Goal: Task Accomplishment & Management: Complete application form

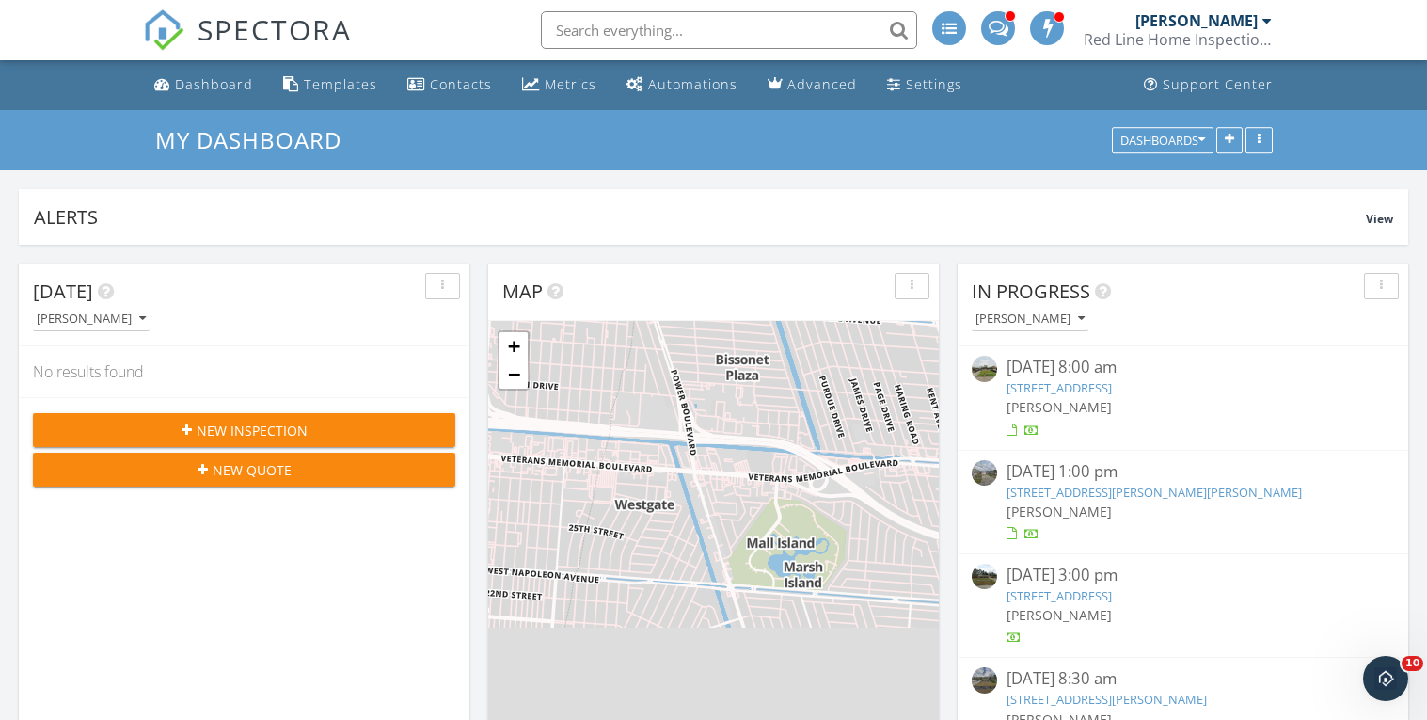
click at [255, 426] on span "New Inspection" at bounding box center [252, 430] width 111 height 20
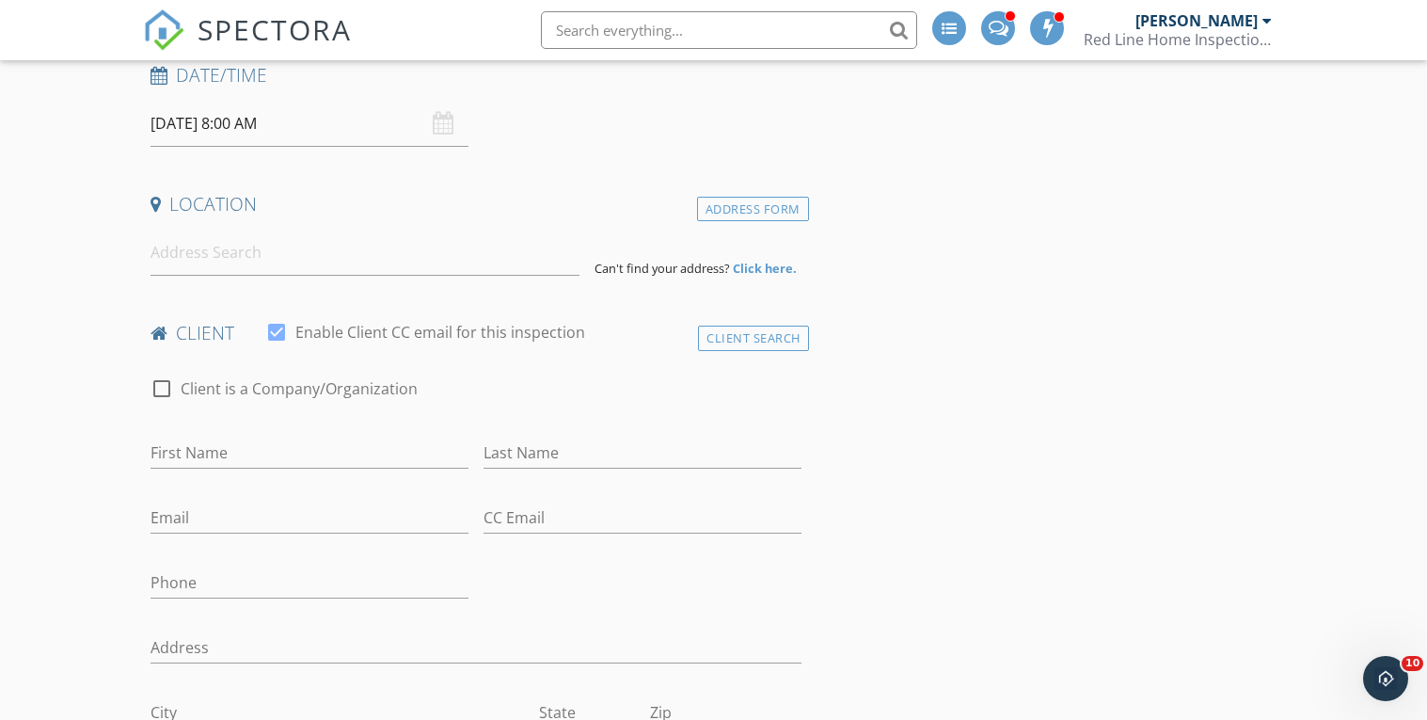
scroll to position [309, 0]
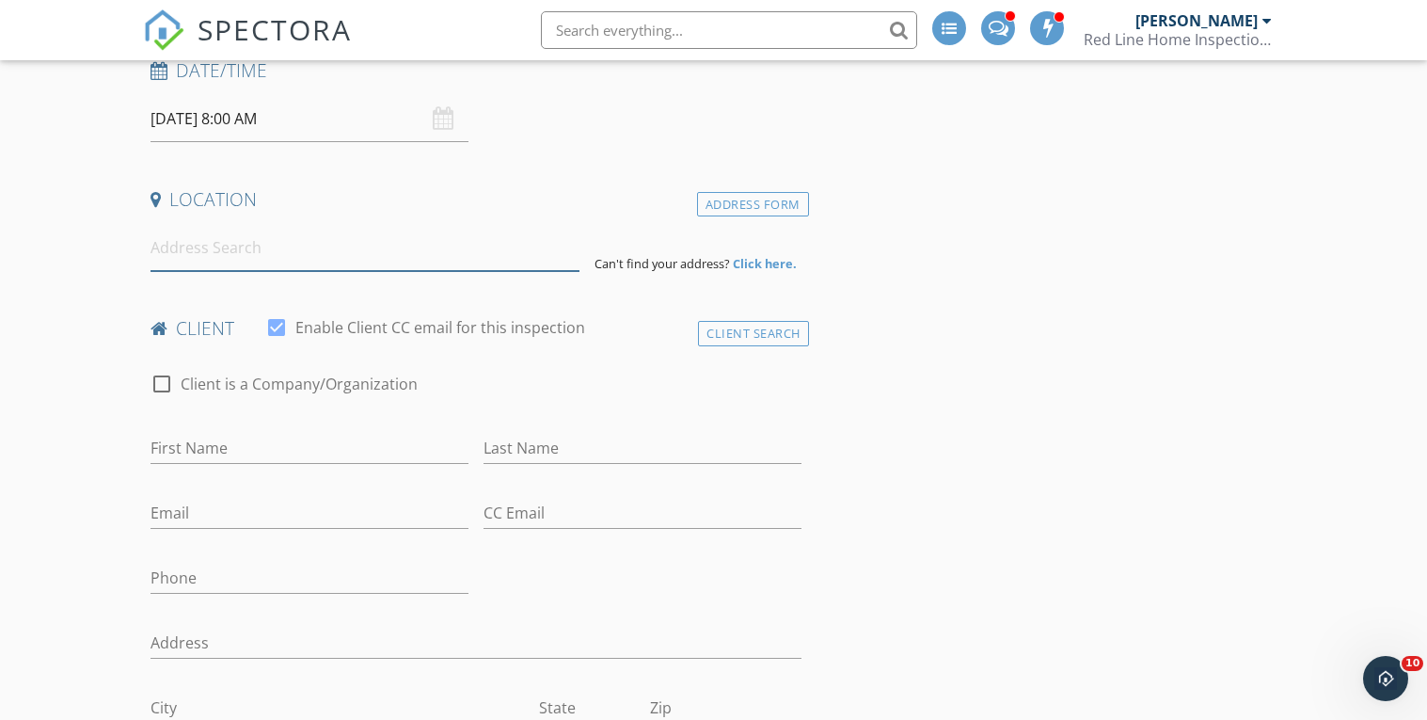
click at [472, 249] on input at bounding box center [364, 248] width 429 height 46
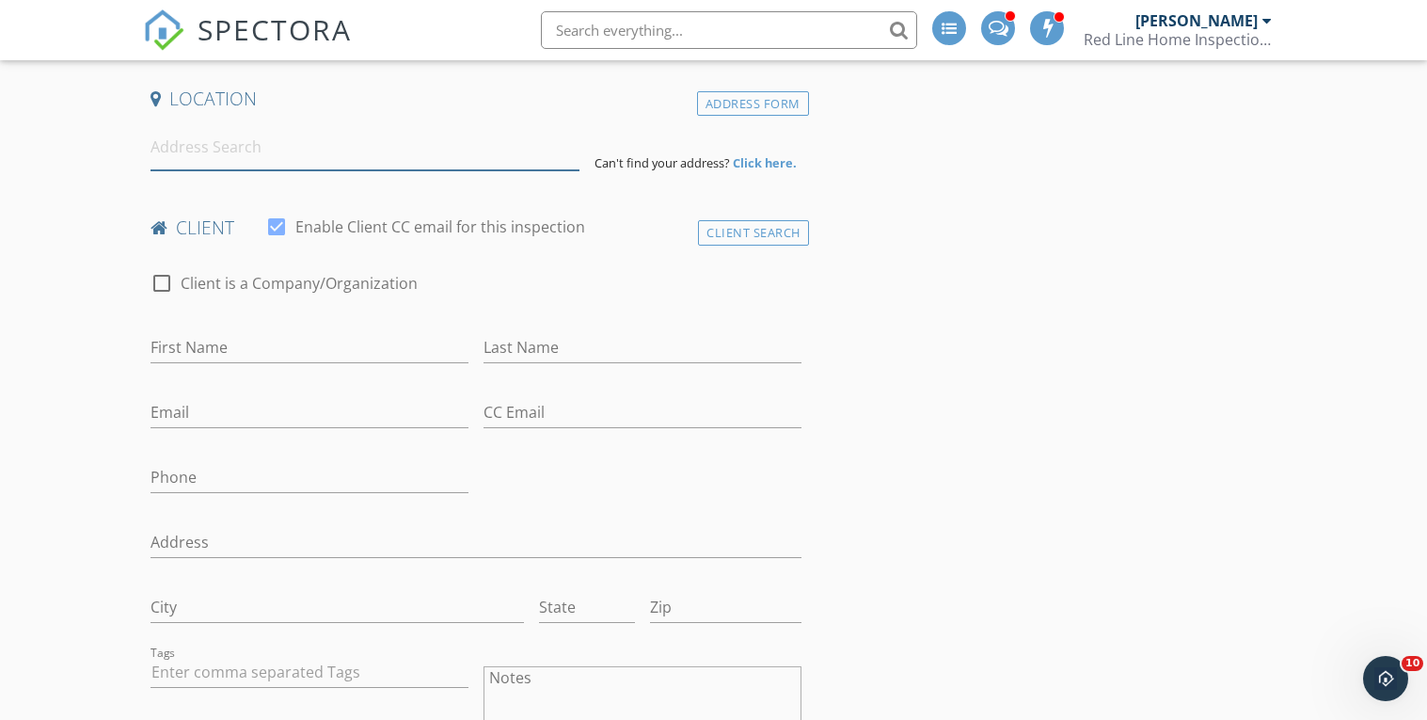
scroll to position [412, 0]
click at [254, 152] on input at bounding box center [364, 144] width 429 height 46
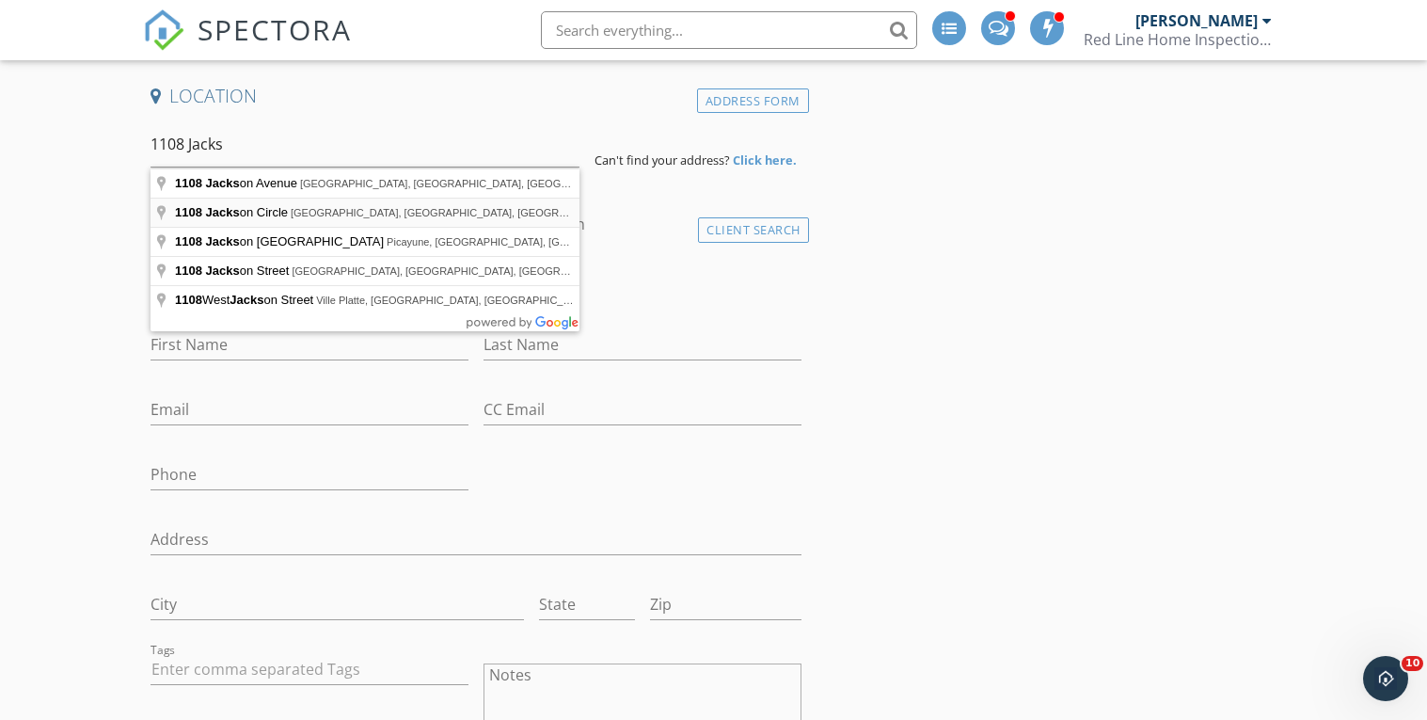
type input "[STREET_ADDRESS][PERSON_NAME]"
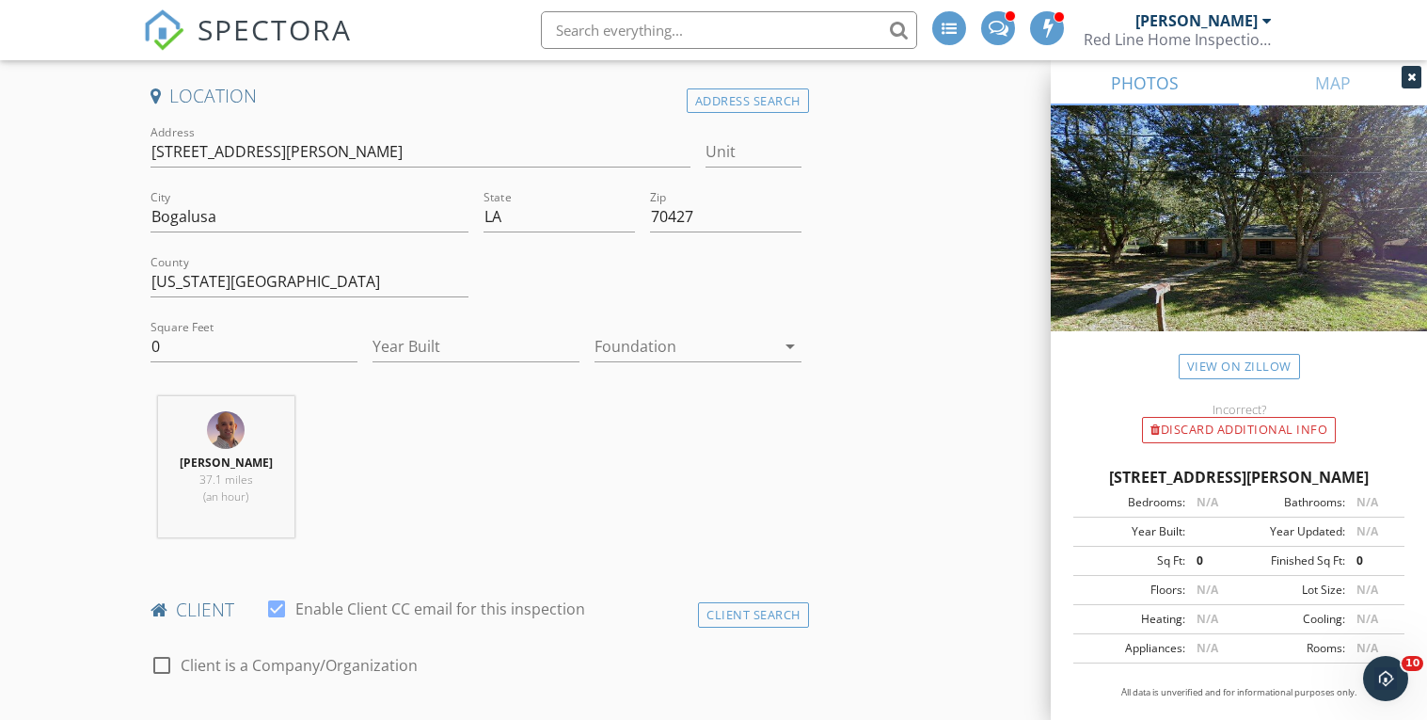
click at [763, 341] on div at bounding box center [684, 346] width 181 height 30
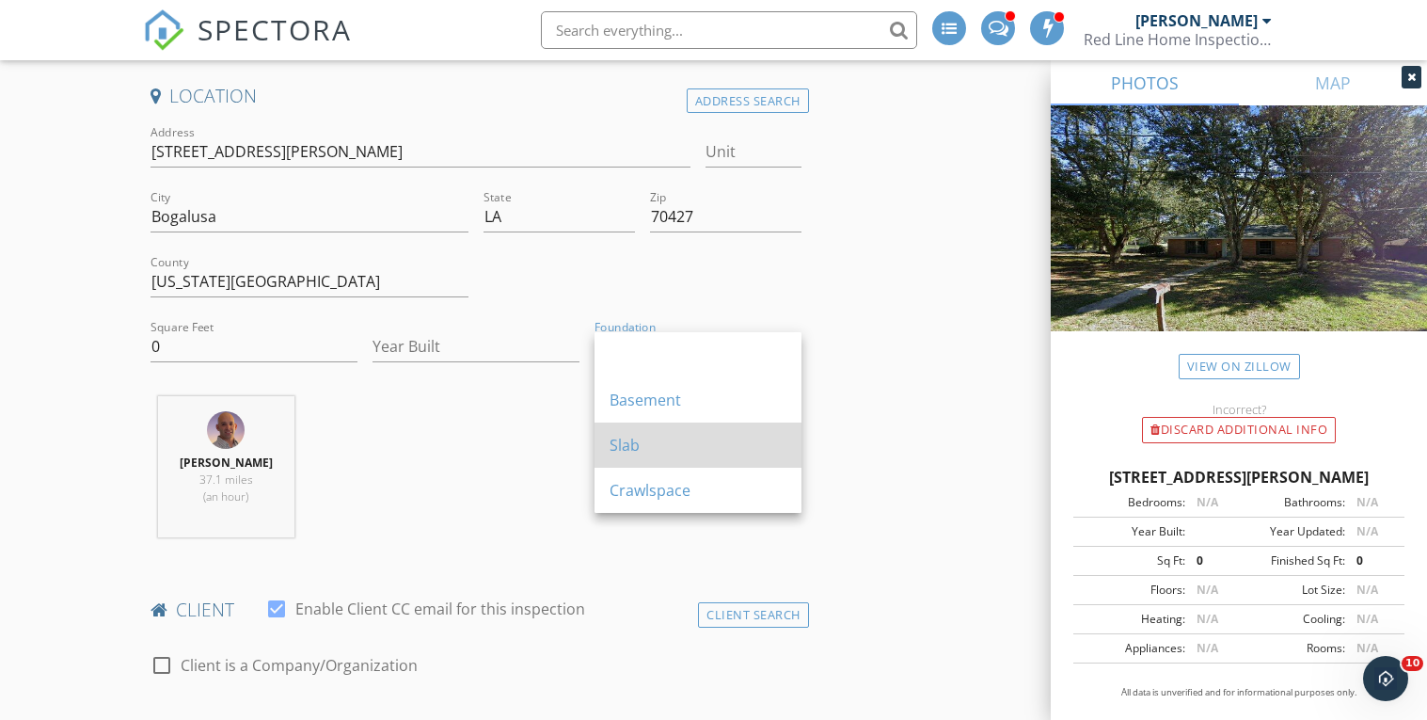
click at [654, 450] on div "Slab" at bounding box center [698, 445] width 177 height 23
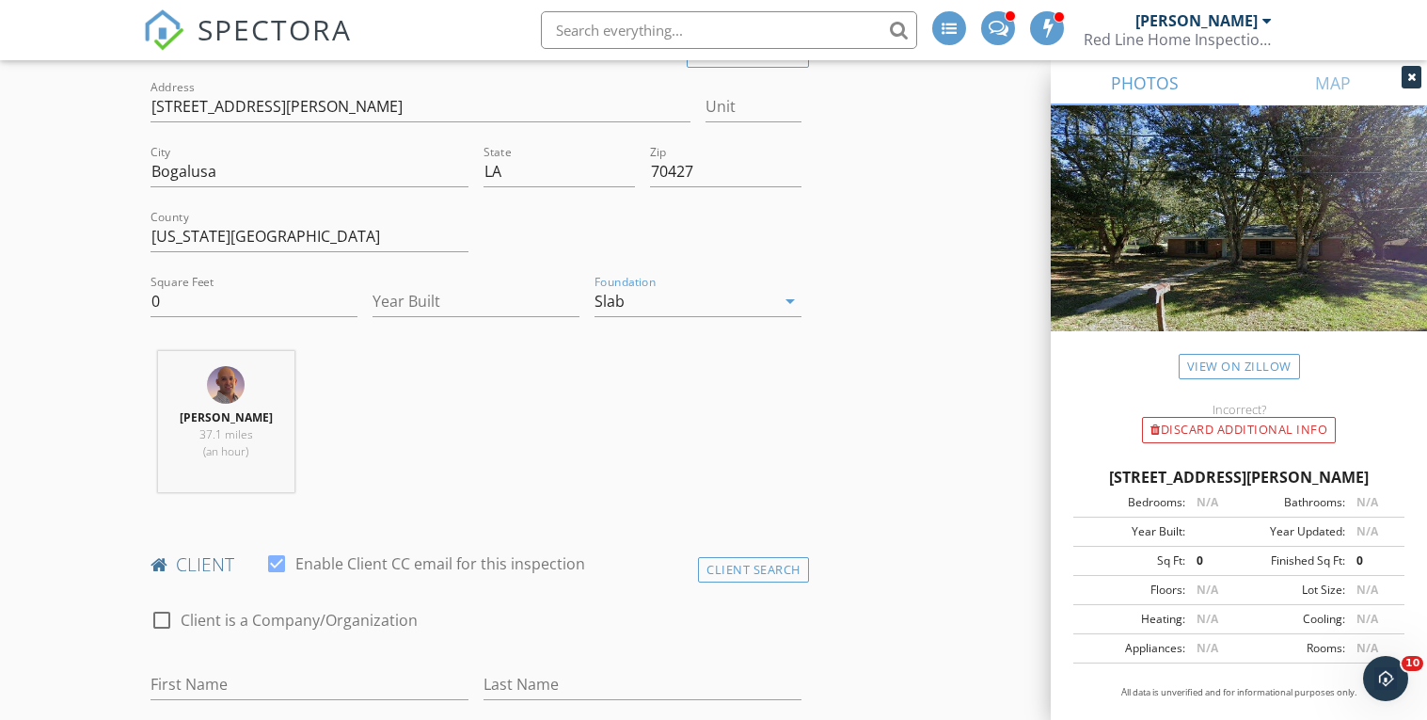
scroll to position [459, 0]
click at [434, 295] on input "Year Built" at bounding box center [475, 299] width 207 height 31
type input "1995"
click at [689, 295] on div "Slab" at bounding box center [684, 299] width 181 height 30
click at [420, 467] on div "[PERSON_NAME] 37.1 miles (an hour)" at bounding box center [476, 427] width 666 height 156
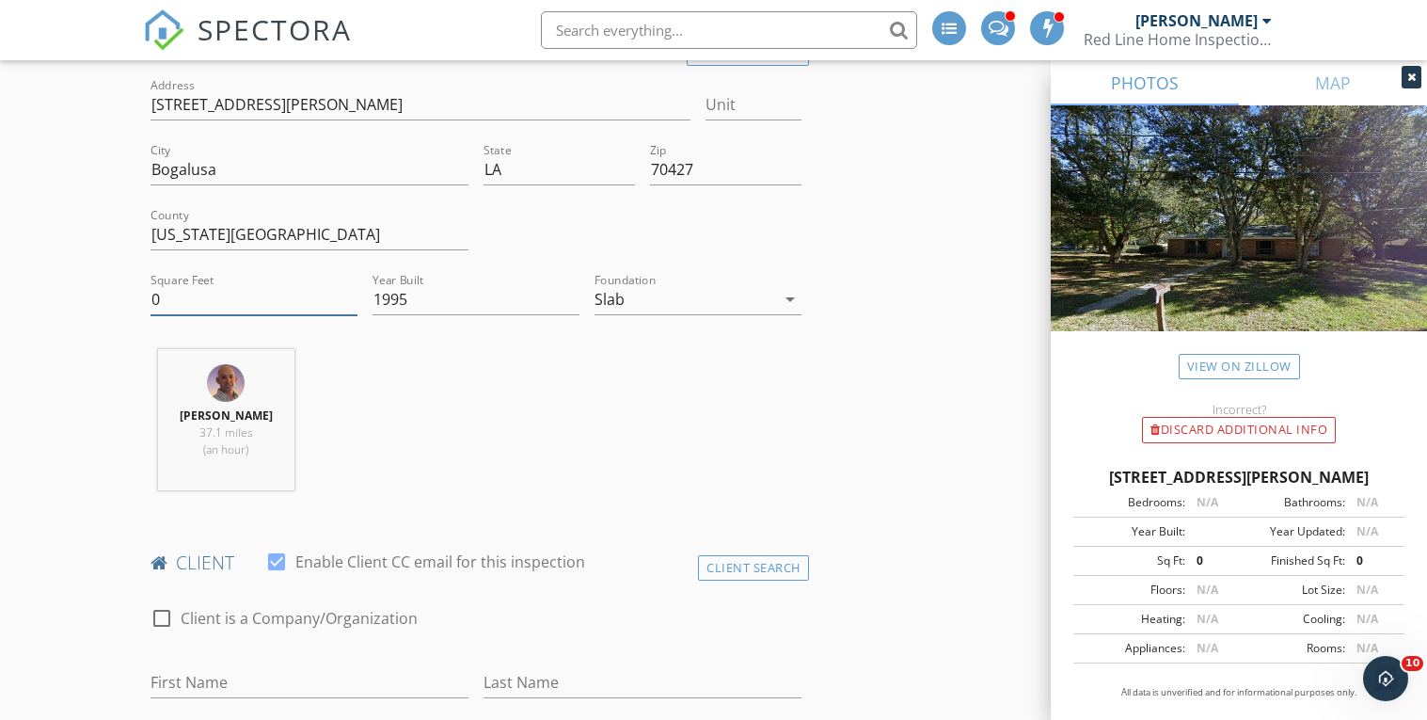
click at [259, 309] on input "0" at bounding box center [253, 299] width 207 height 31
type input "1598"
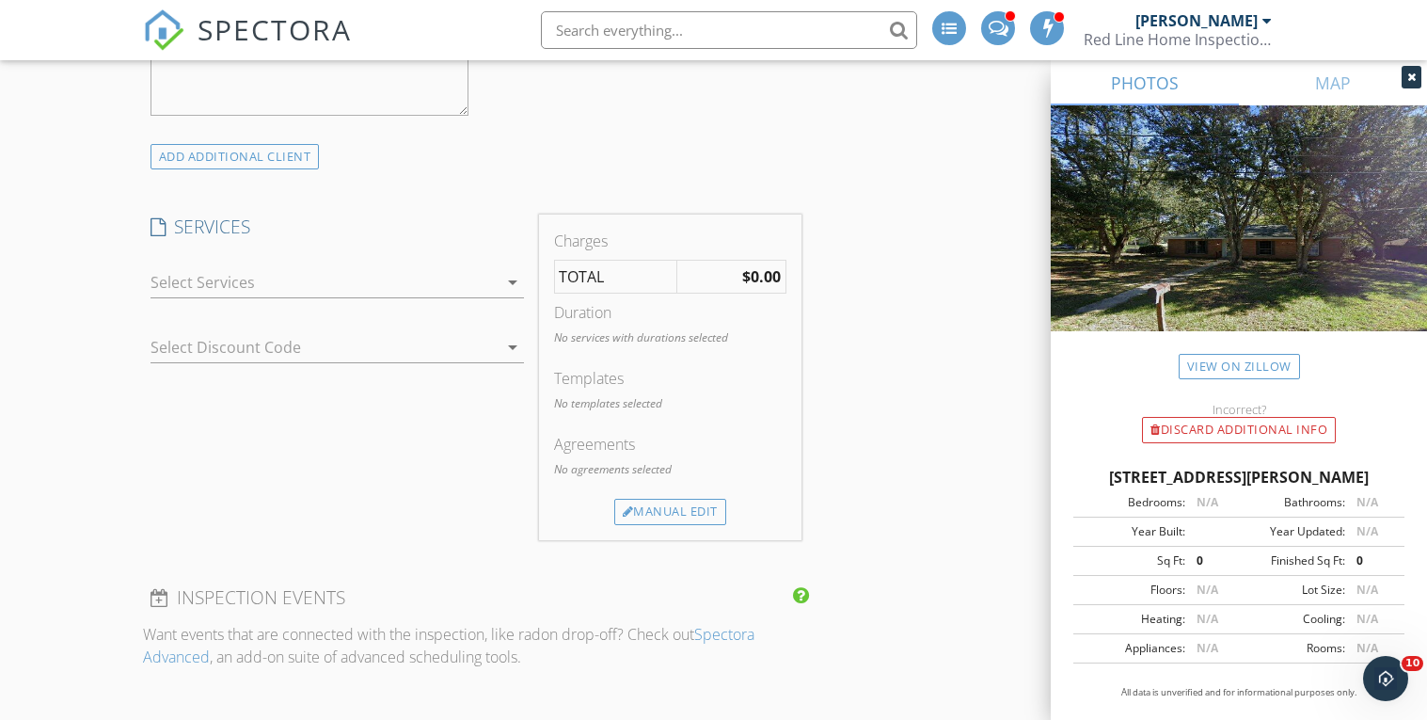
scroll to position [1586, 0]
click at [490, 282] on div at bounding box center [323, 281] width 347 height 30
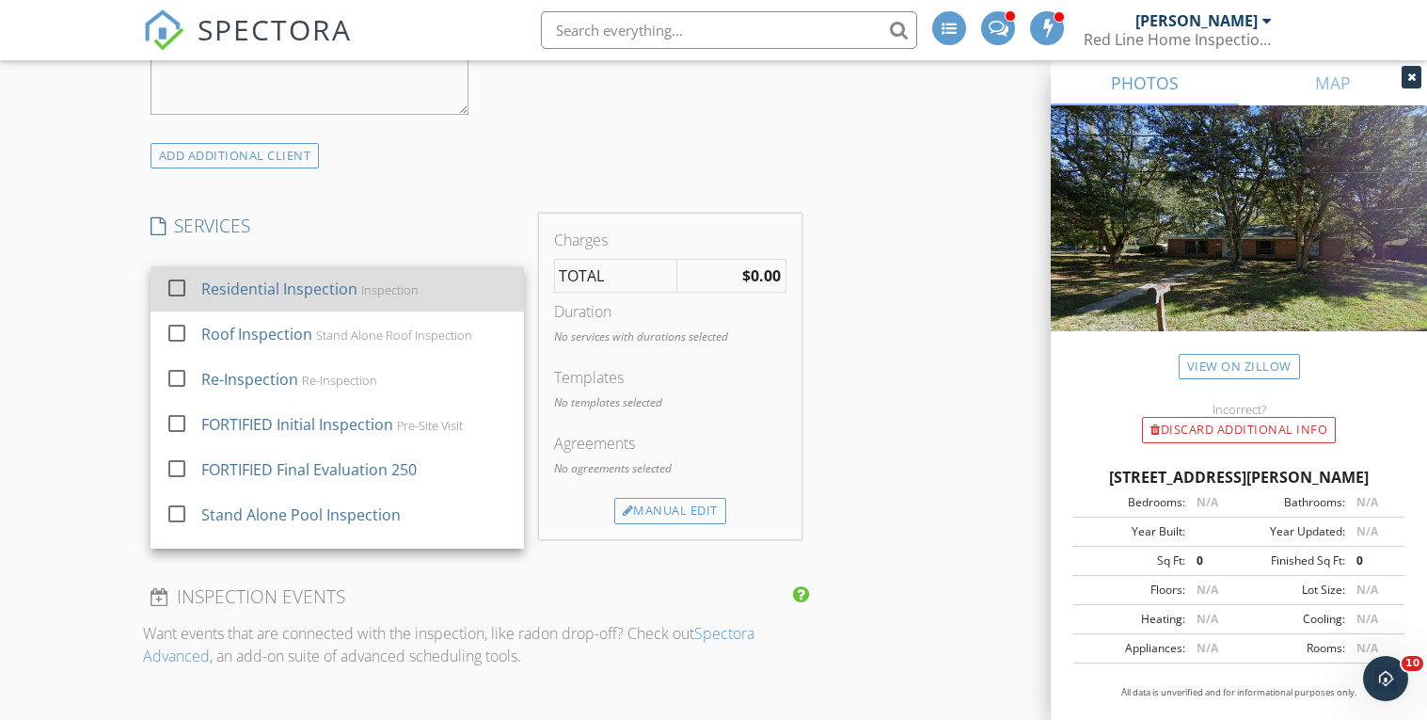
click at [325, 297] on div "Residential Inspection" at bounding box center [279, 288] width 156 height 23
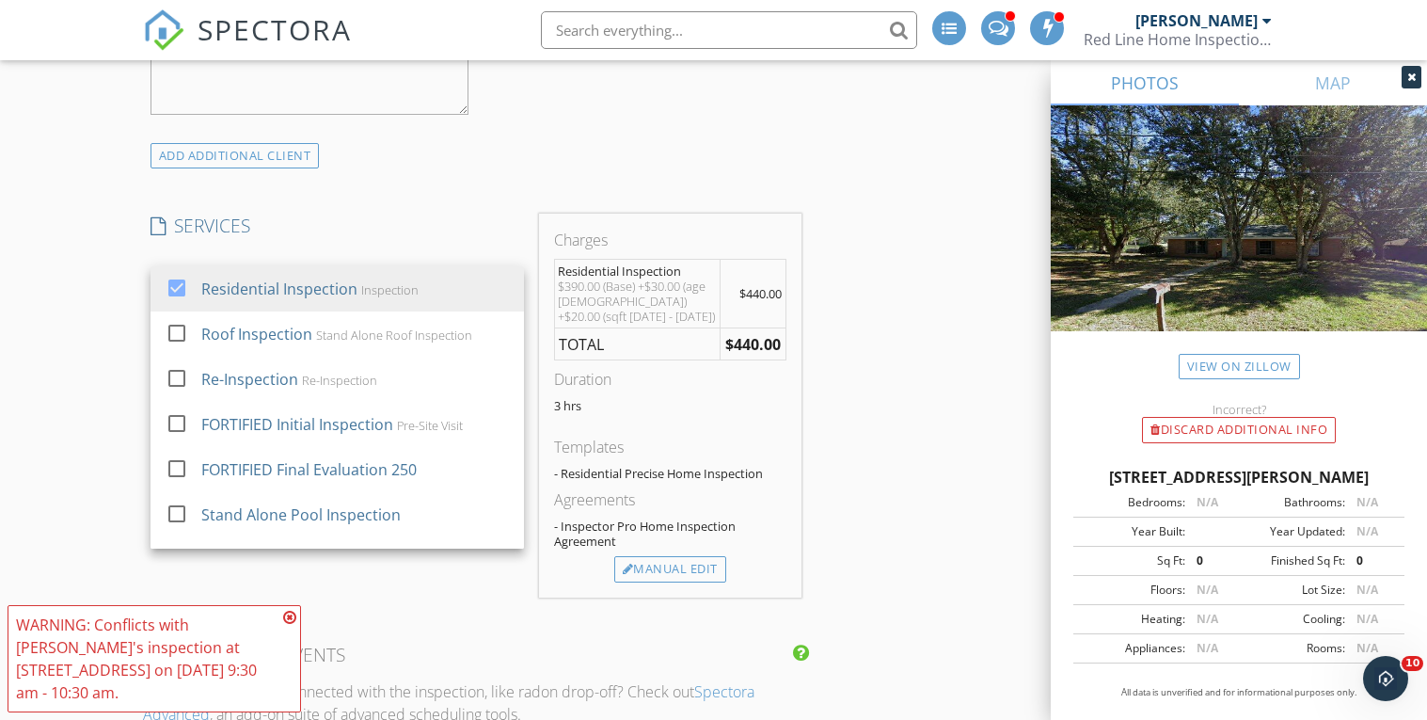
click at [934, 413] on div "INSPECTOR(S) check_box [PERSON_NAME] PRIMARY [PERSON_NAME] arrow_drop_down chec…" at bounding box center [714, 477] width 1142 height 3690
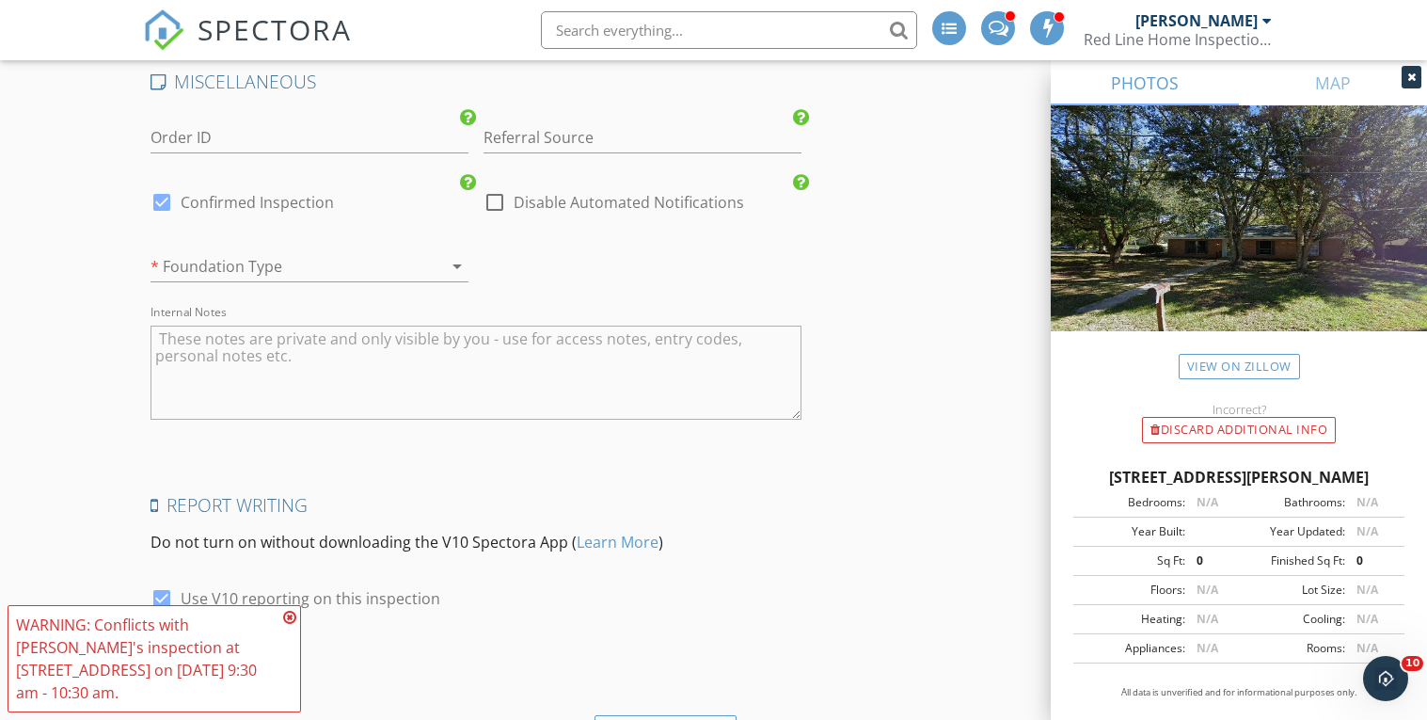
scroll to position [3047, 0]
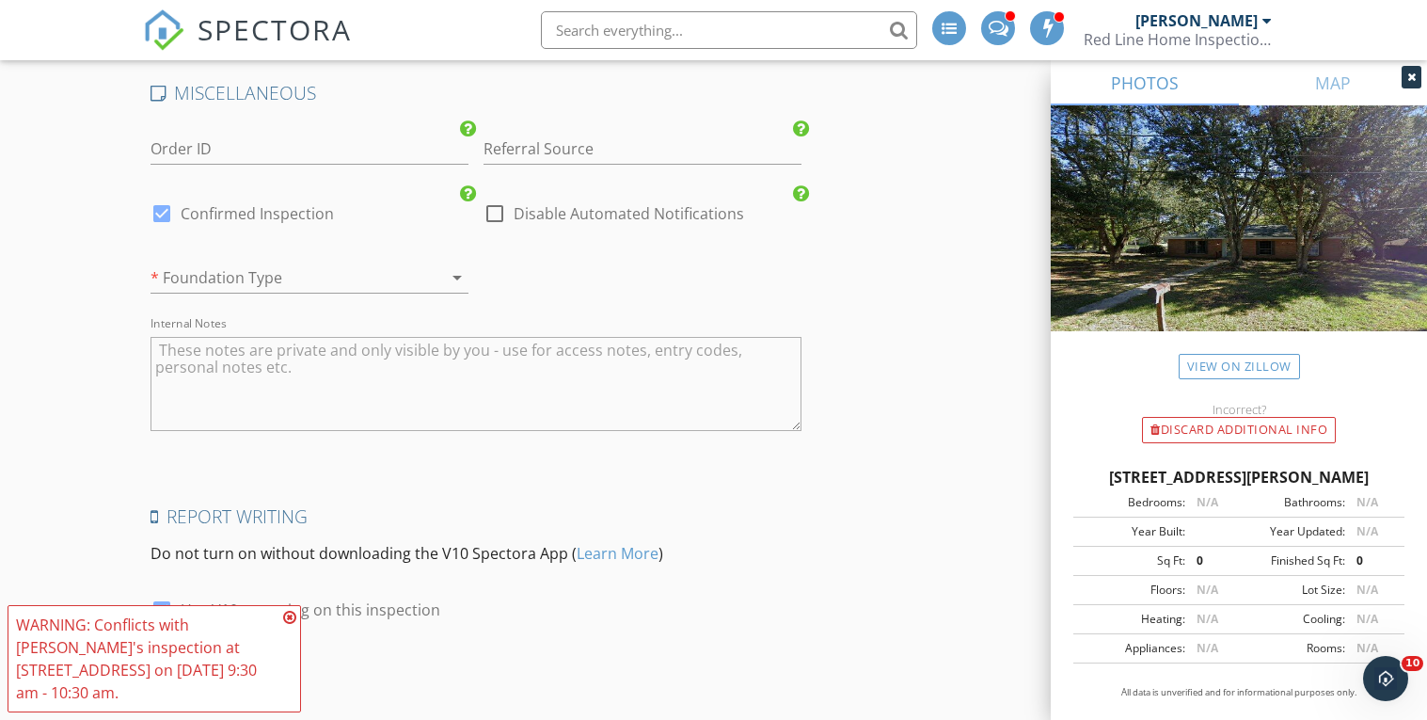
click at [392, 278] on div at bounding box center [282, 277] width 265 height 30
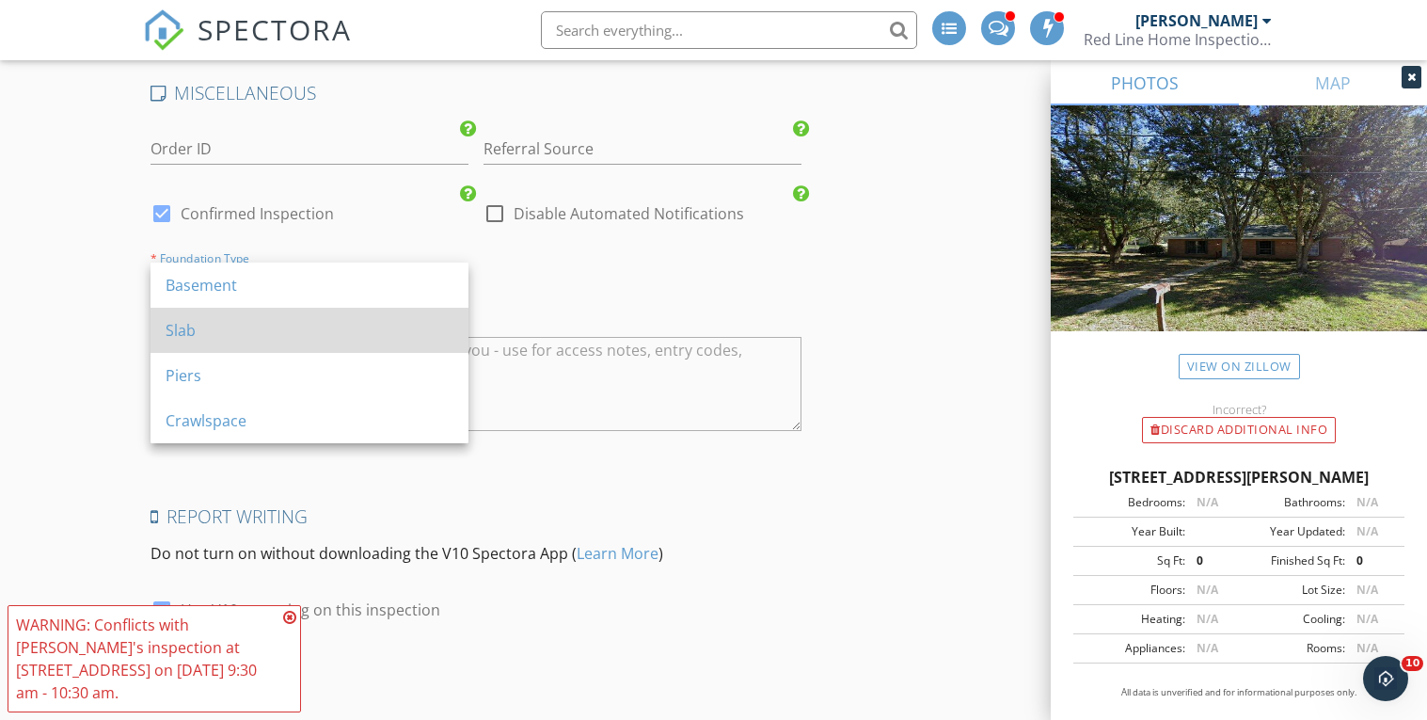
click at [230, 333] on div "Slab" at bounding box center [310, 330] width 288 height 23
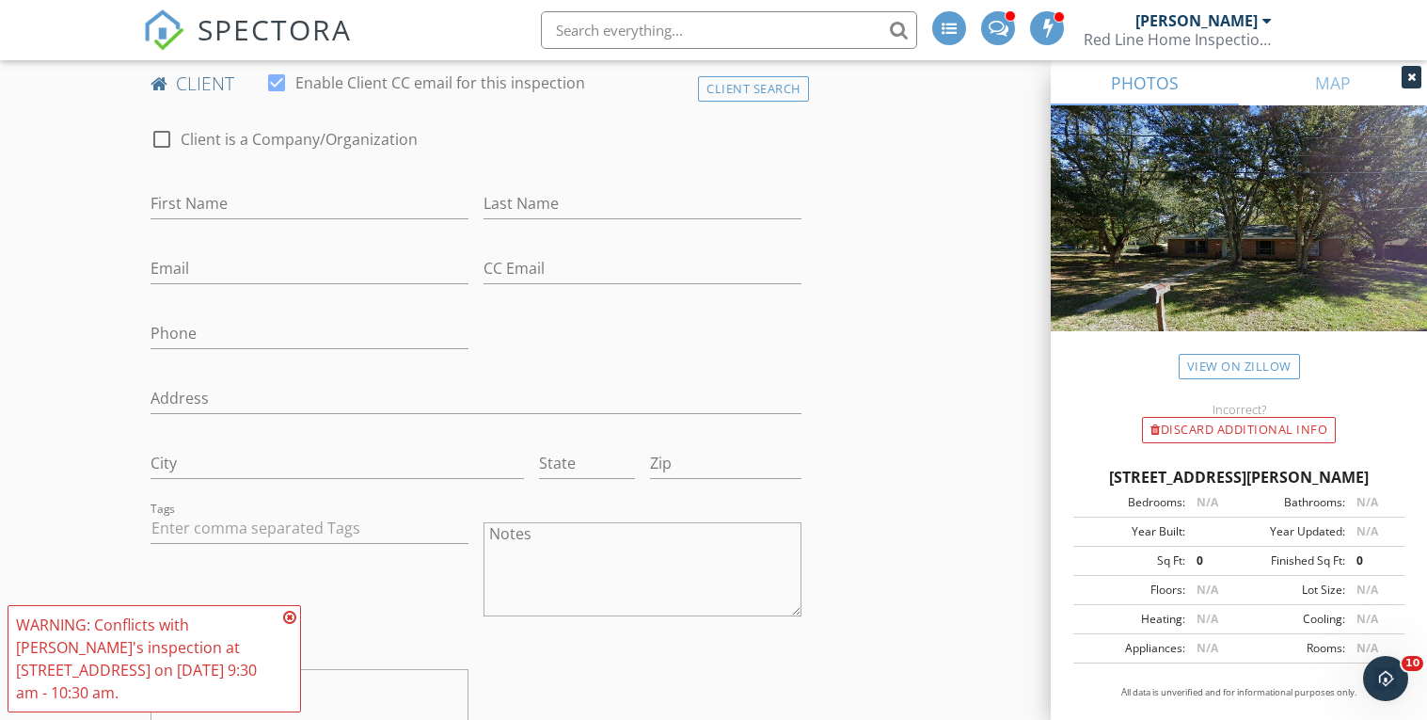
scroll to position [939, 0]
